Goal: Information Seeking & Learning: Learn about a topic

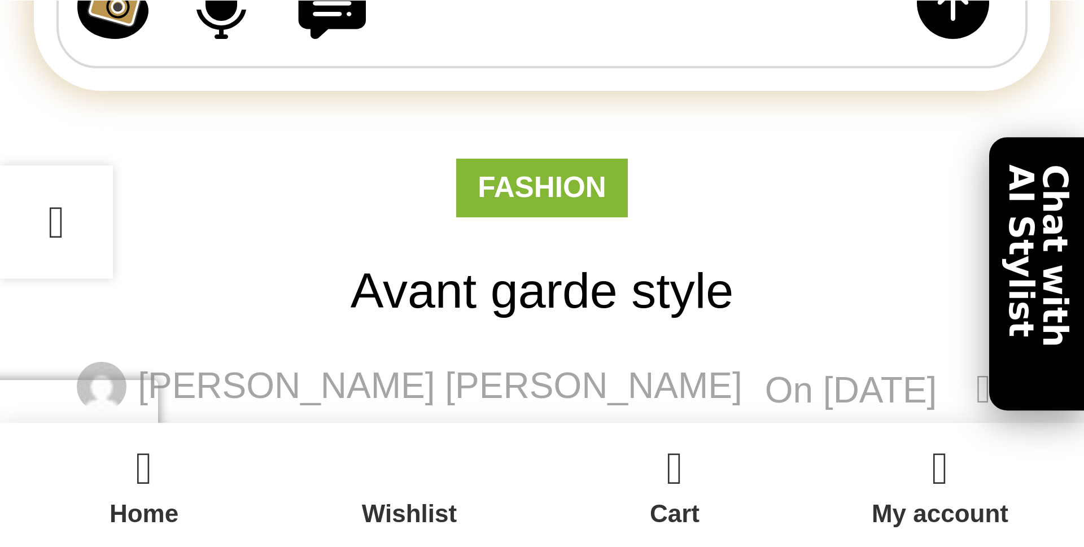
scroll to position [321, 0]
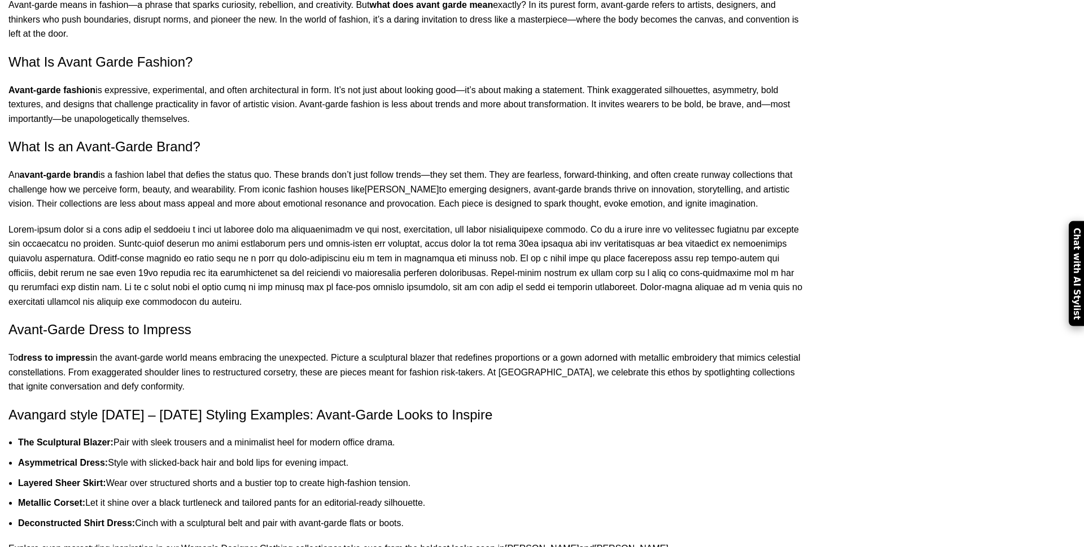
scroll to position [901, 0]
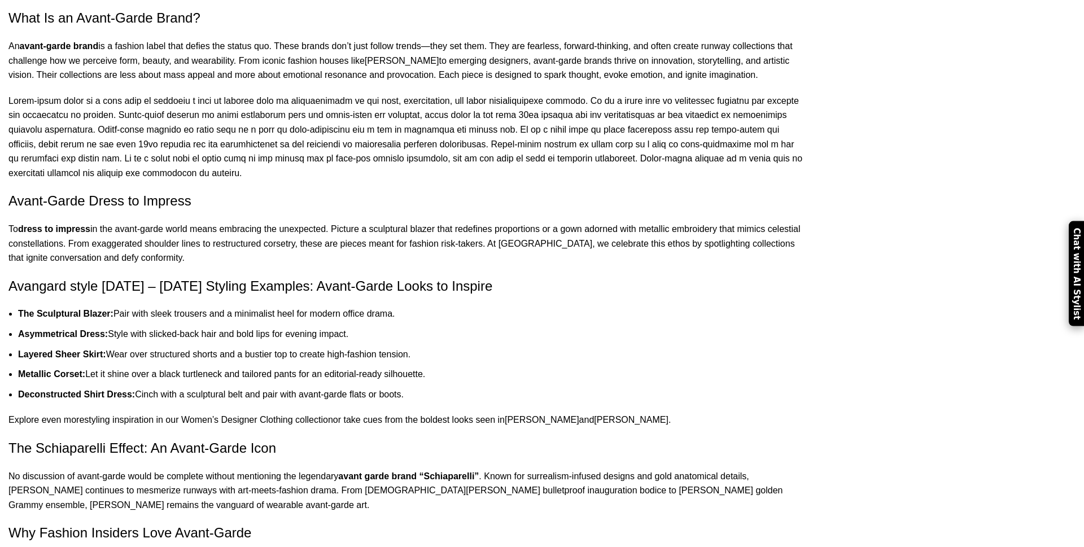
click at [113, 309] on strong "The Sculptural Blazer:" at bounding box center [65, 314] width 95 height 10
drag, startPoint x: 221, startPoint y: 279, endPoint x: 265, endPoint y: 279, distance: 44.0
click at [265, 307] on li "The Sculptural Blazer: Pair with sleek trousers and a minimalist heel for moder…" at bounding box center [411, 314] width 786 height 15
drag, startPoint x: 290, startPoint y: 281, endPoint x: 215, endPoint y: 282, distance: 74.5
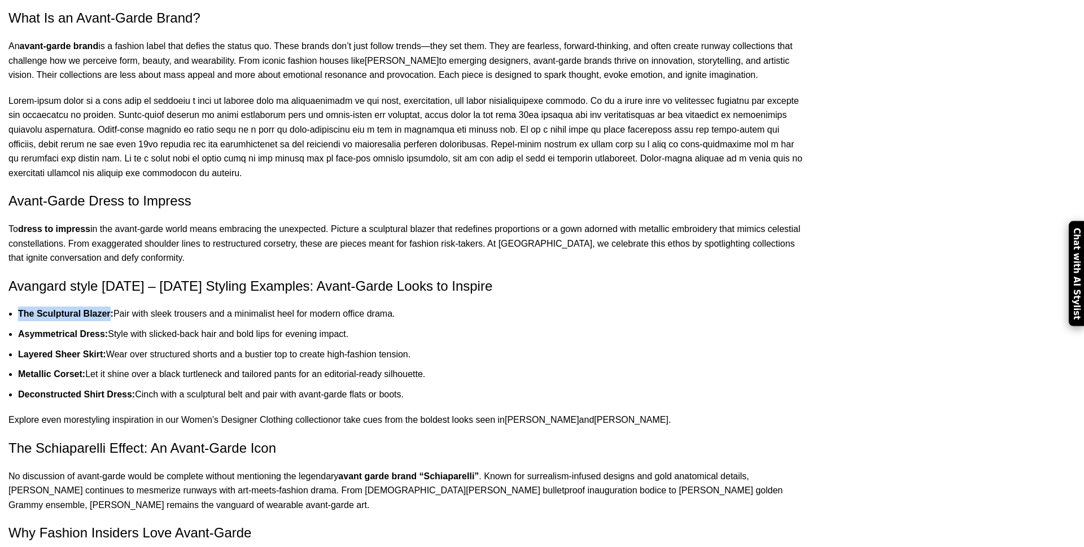
click at [113, 309] on strong "The Sculptural Blazer:" at bounding box center [65, 314] width 95 height 10
drag, startPoint x: 281, startPoint y: 317, endPoint x: 204, endPoint y: 317, distance: 76.8
drag, startPoint x: 268, startPoint y: 338, endPoint x: 215, endPoint y: 335, distance: 52.6
click at [85, 369] on strong "Metallic Corset:" at bounding box center [51, 374] width 67 height 10
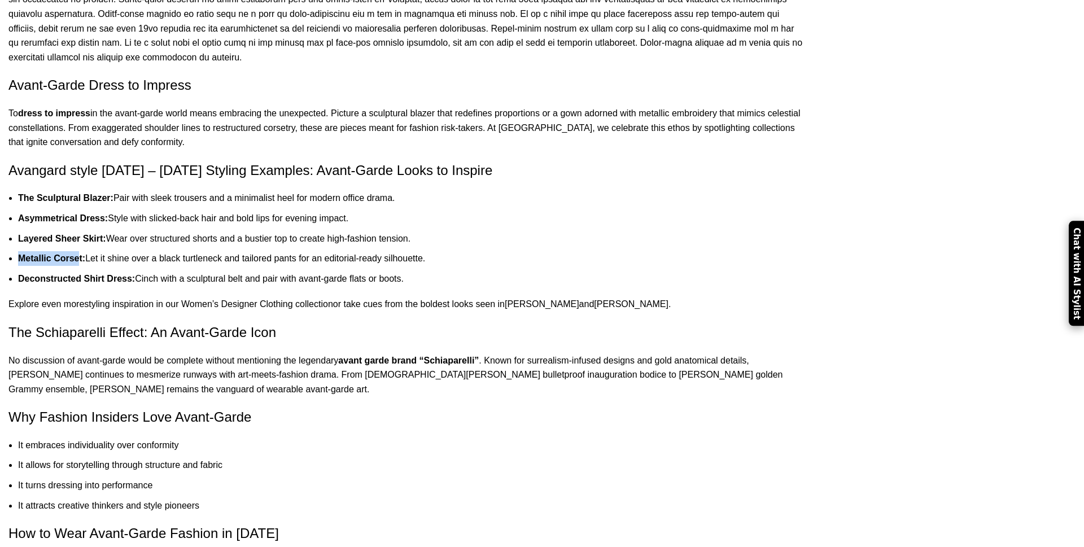
scroll to position [1029, 0]
